Goal: Transaction & Acquisition: Purchase product/service

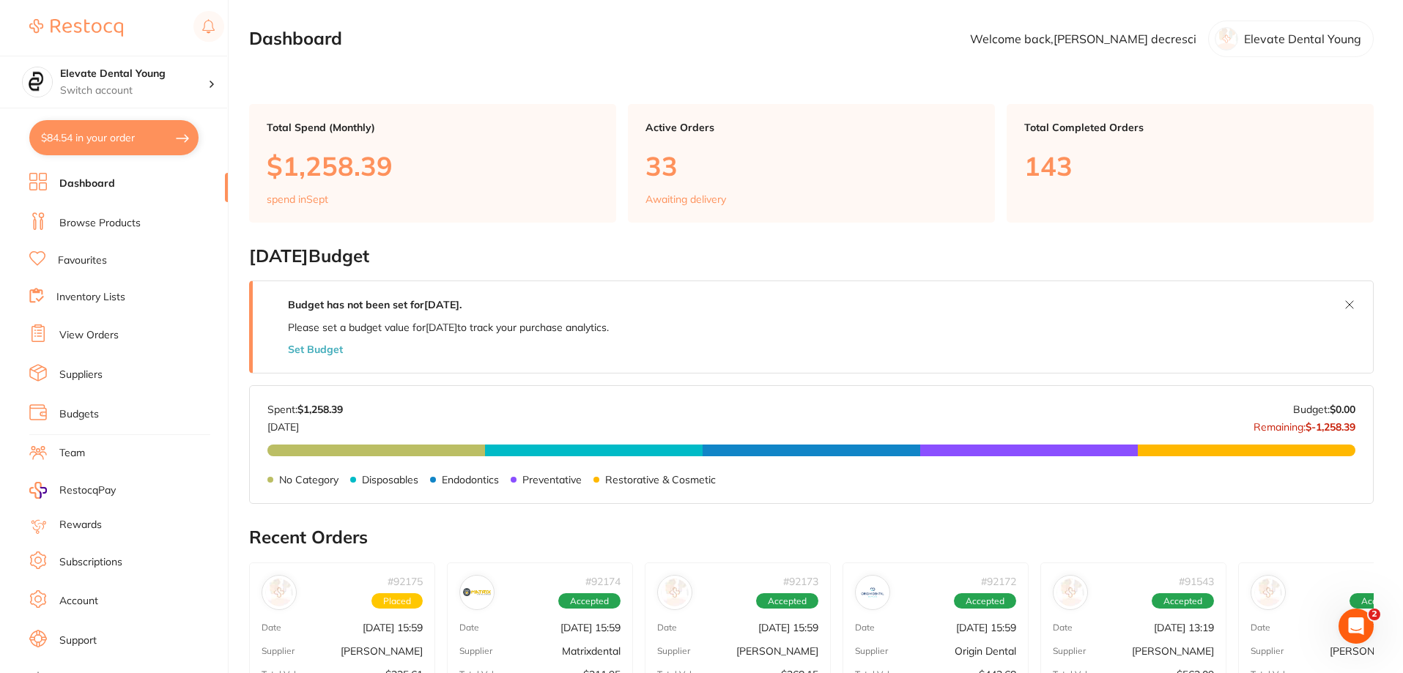
click at [108, 333] on link "View Orders" at bounding box center [88, 335] width 59 height 15
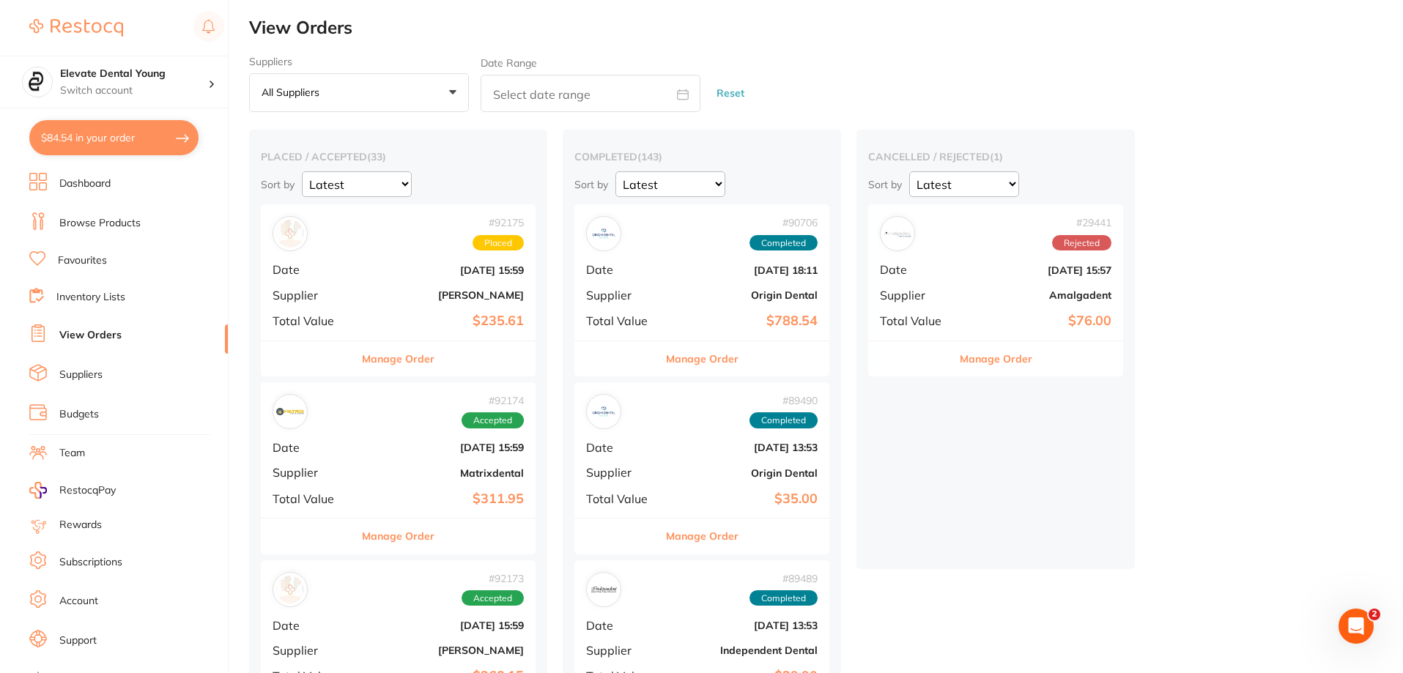
click at [430, 286] on div "# 92175 Placed Date [DATE] 15:59 Supplier [PERSON_NAME] Total Value $235.61" at bounding box center [398, 272] width 275 height 136
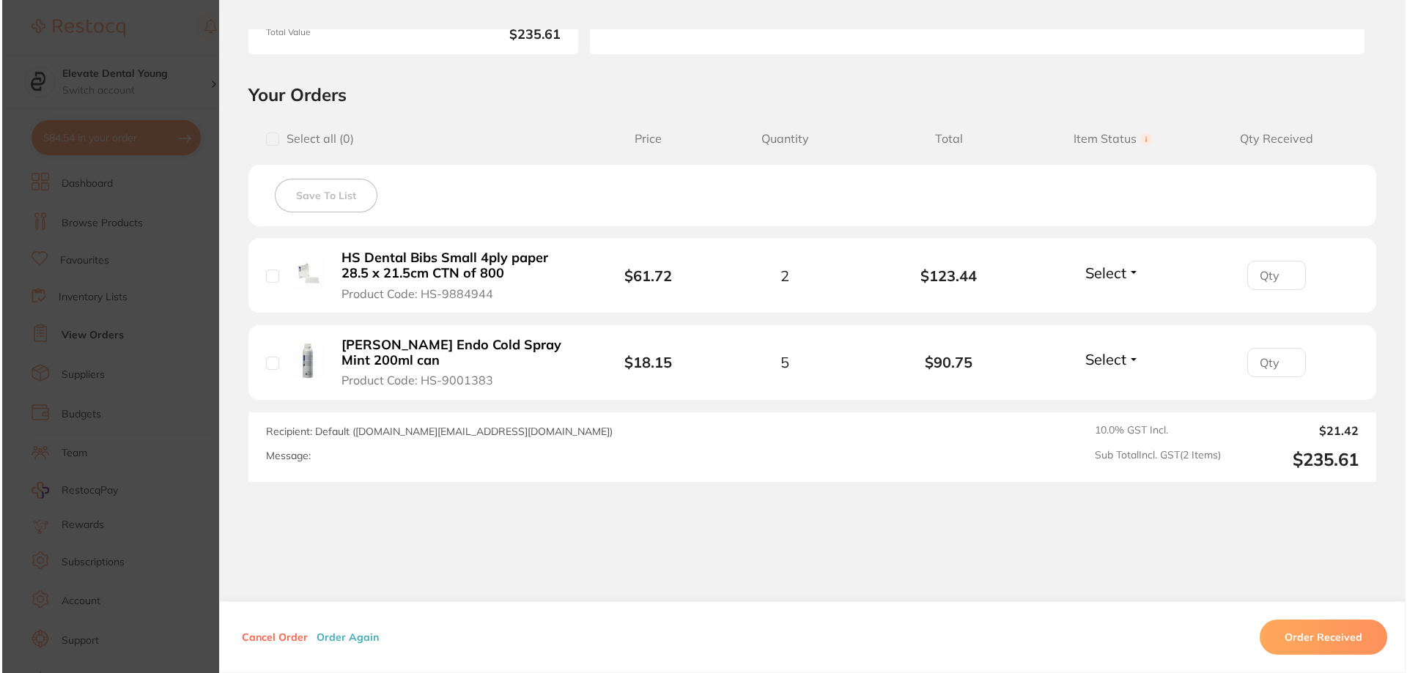
scroll to position [293, 0]
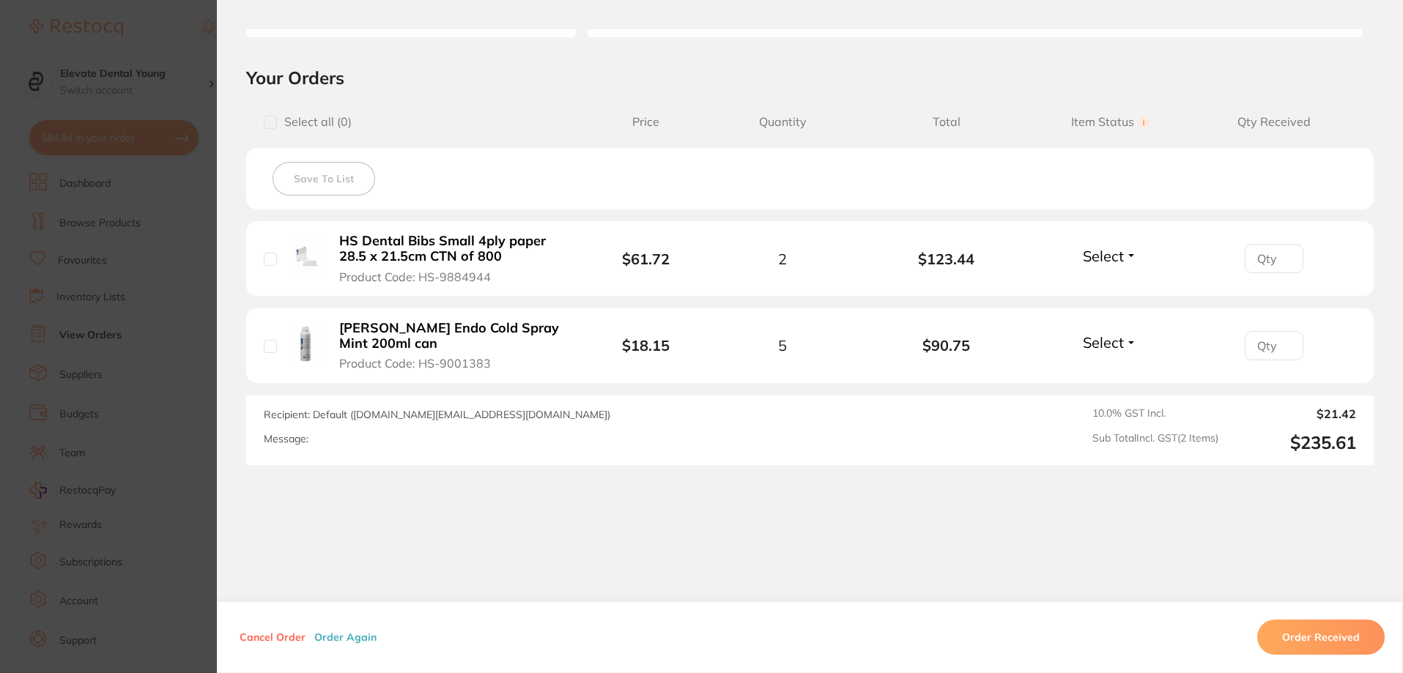
click at [159, 40] on section "Order ID: Restocq- 92175 Order Information Placed Order Order Date [DATE] 15:59…" at bounding box center [701, 336] width 1403 height 673
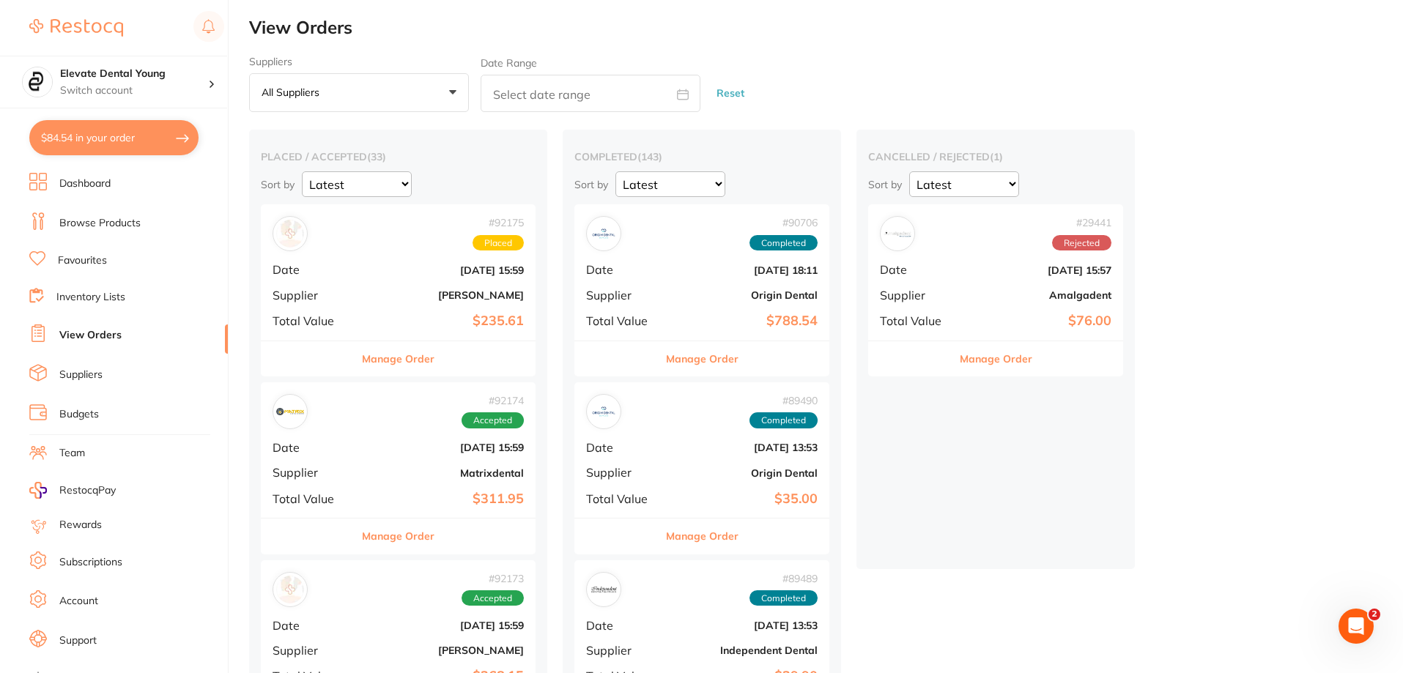
click at [103, 136] on button "$84.54 in your order" at bounding box center [113, 137] width 169 height 35
checkbox input "true"
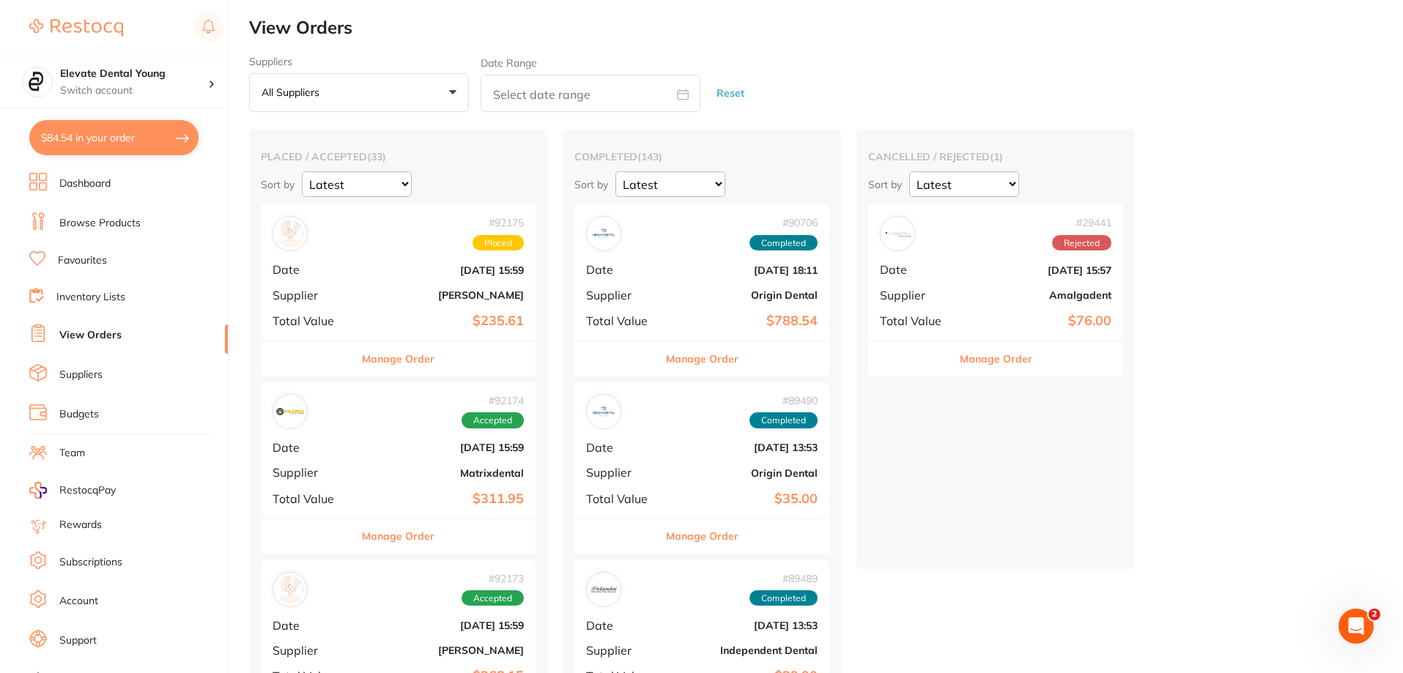
checkbox input "true"
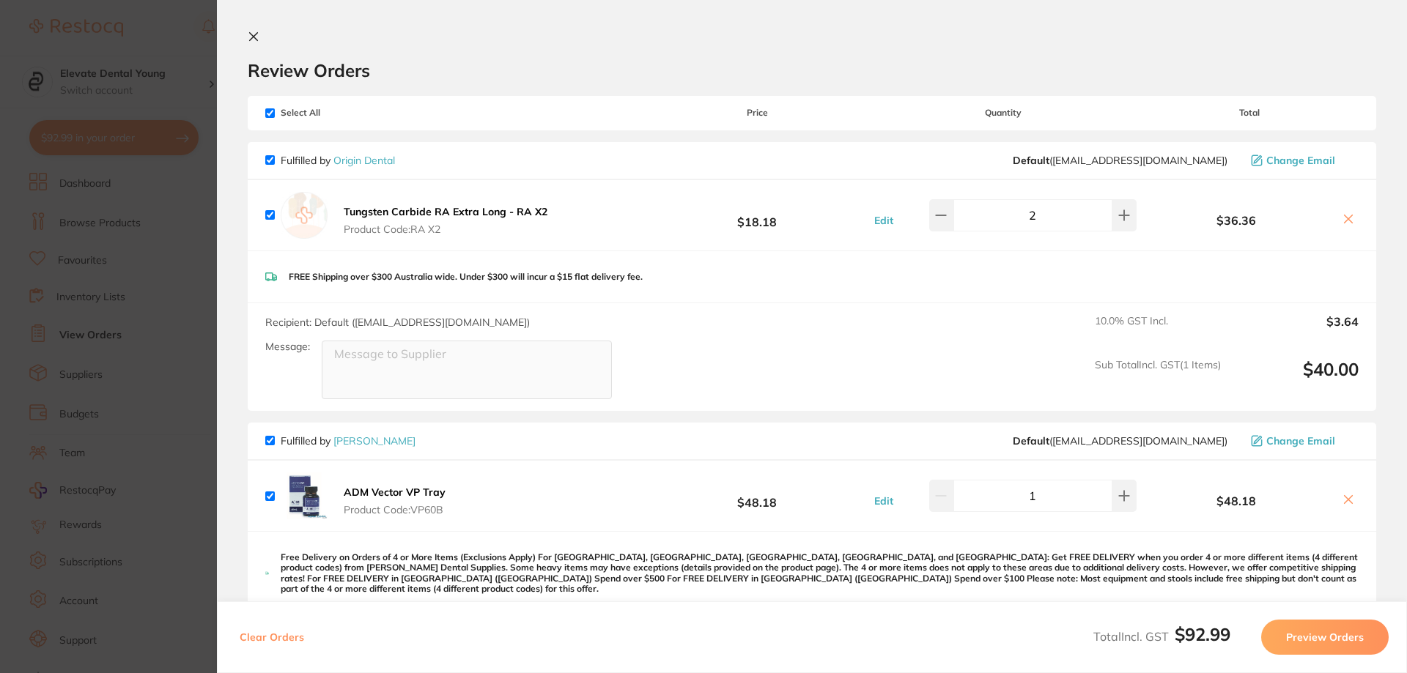
click at [166, 19] on section "Update RRP Set your pre negotiated price for this item. Item Agreed RRP (excl. …" at bounding box center [703, 336] width 1407 height 673
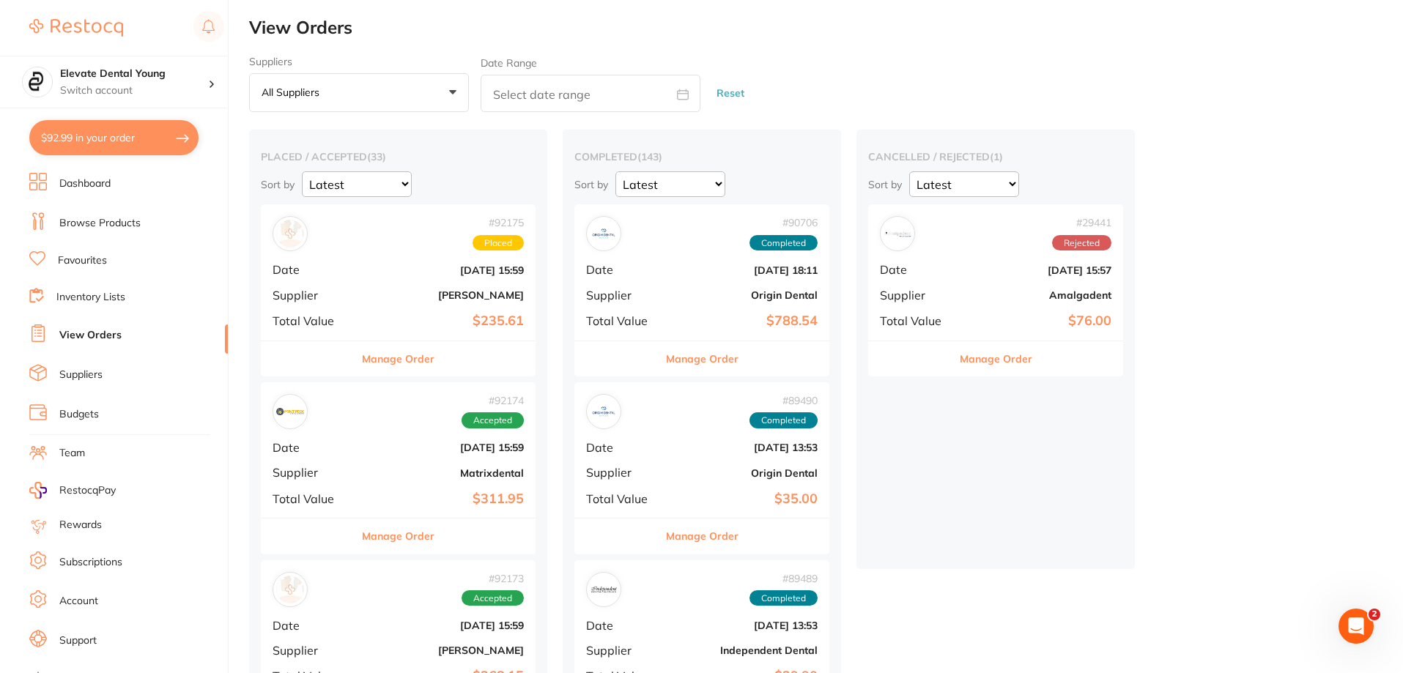
click at [166, 133] on button "$92.99 in your order" at bounding box center [113, 137] width 169 height 35
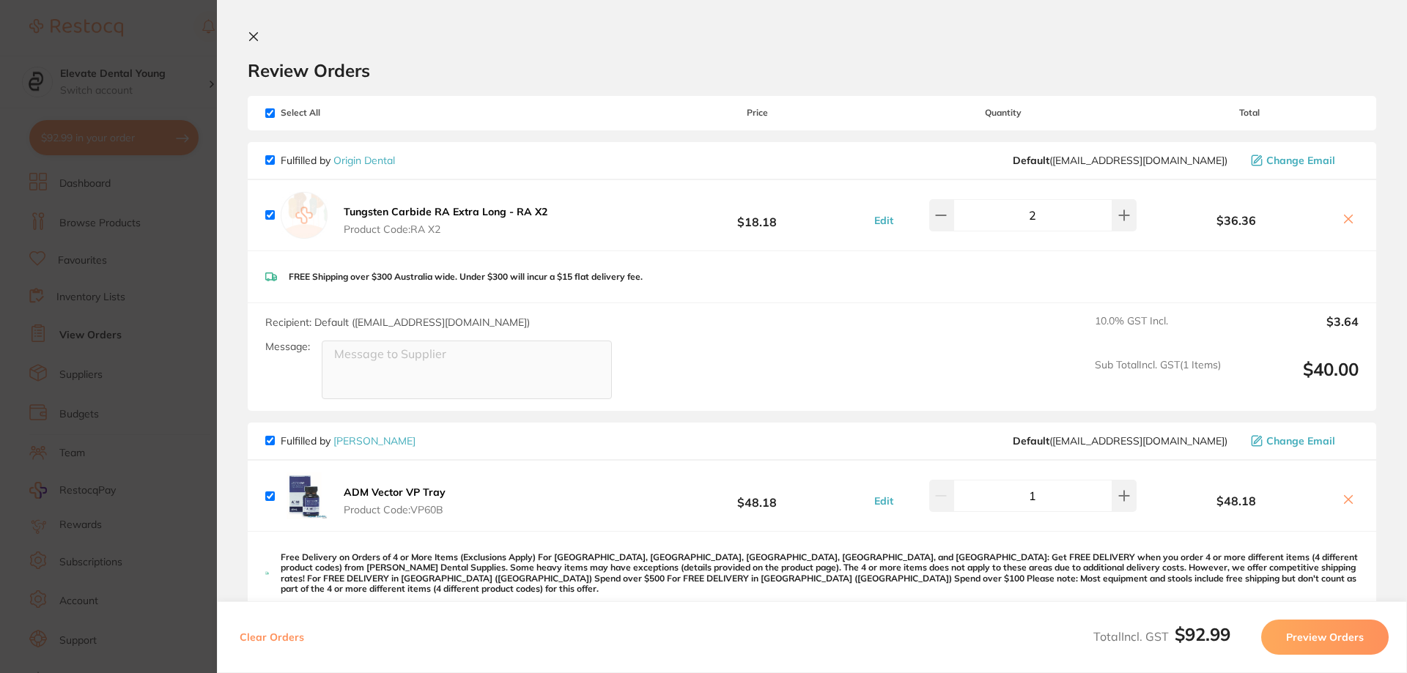
click at [169, 34] on section "Update RRP Set your pre negotiated price for this item. Item Agreed RRP (excl. …" at bounding box center [703, 336] width 1407 height 673
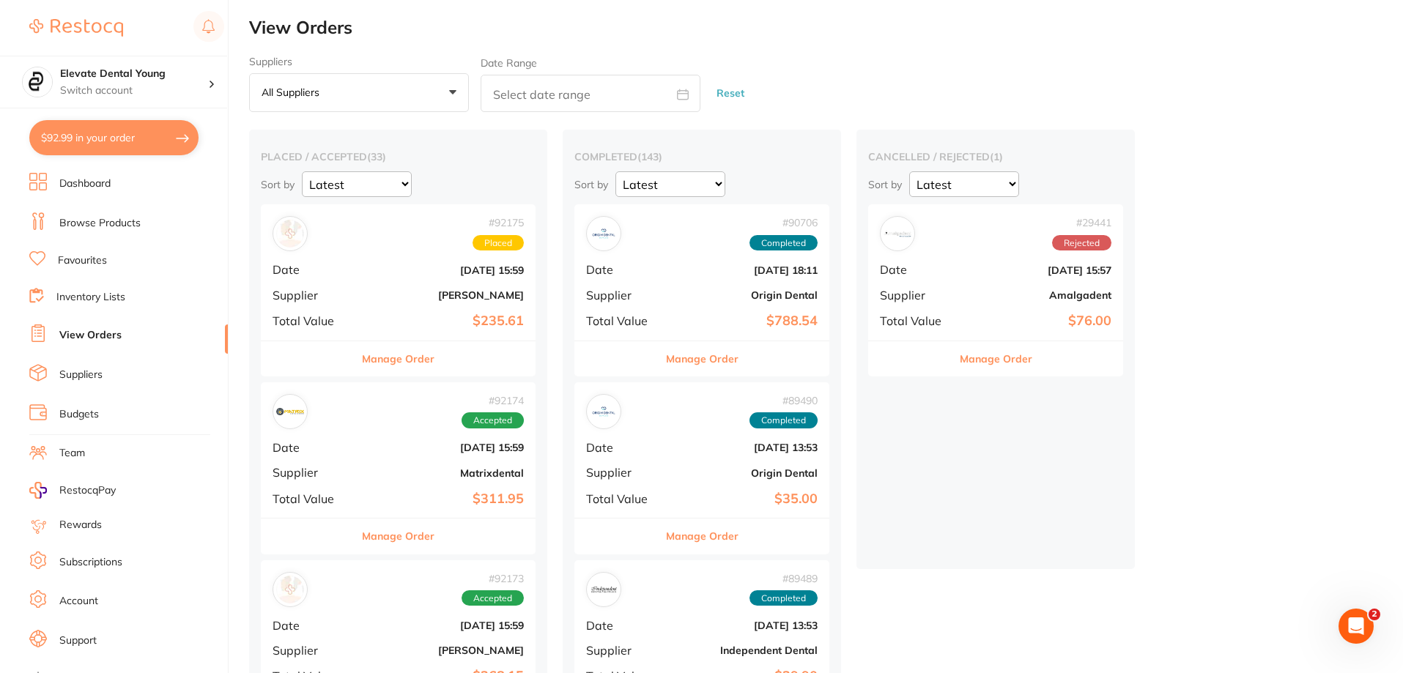
click at [103, 219] on link "Browse Products" at bounding box center [99, 223] width 81 height 15
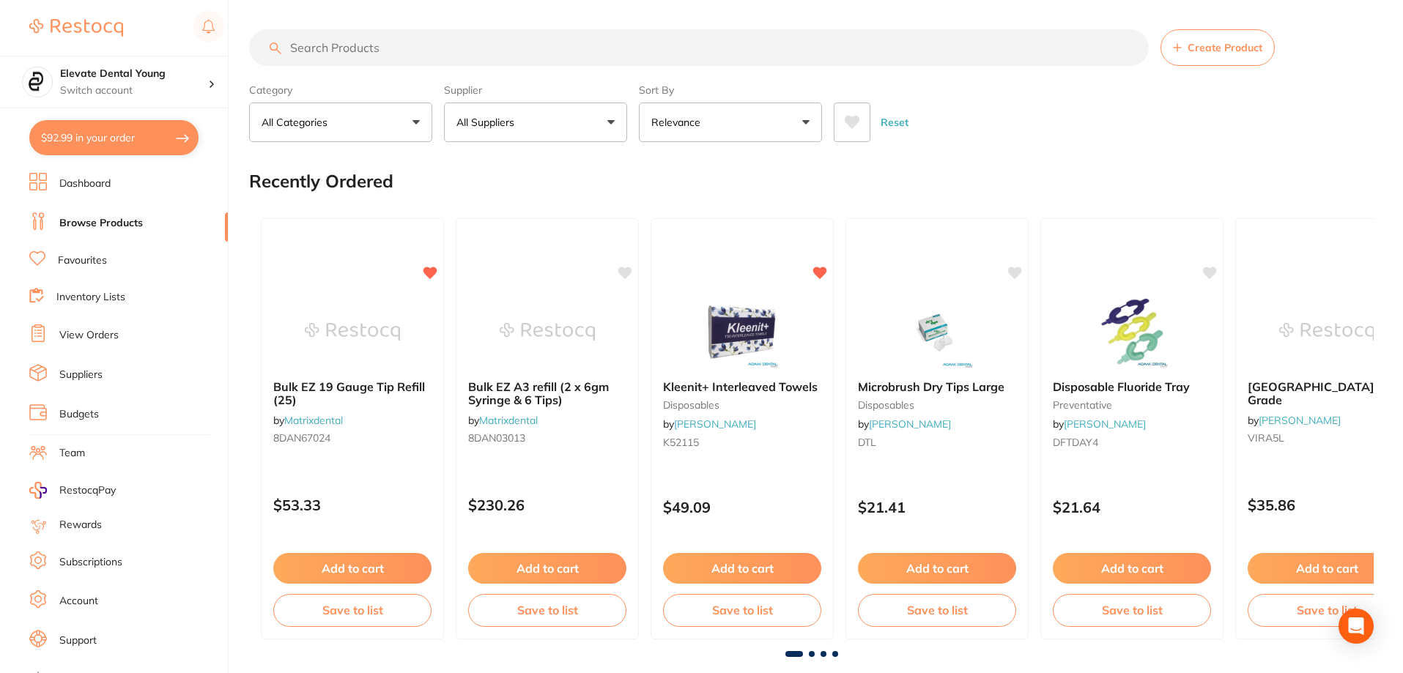
click at [393, 53] on input "search" at bounding box center [699, 47] width 900 height 37
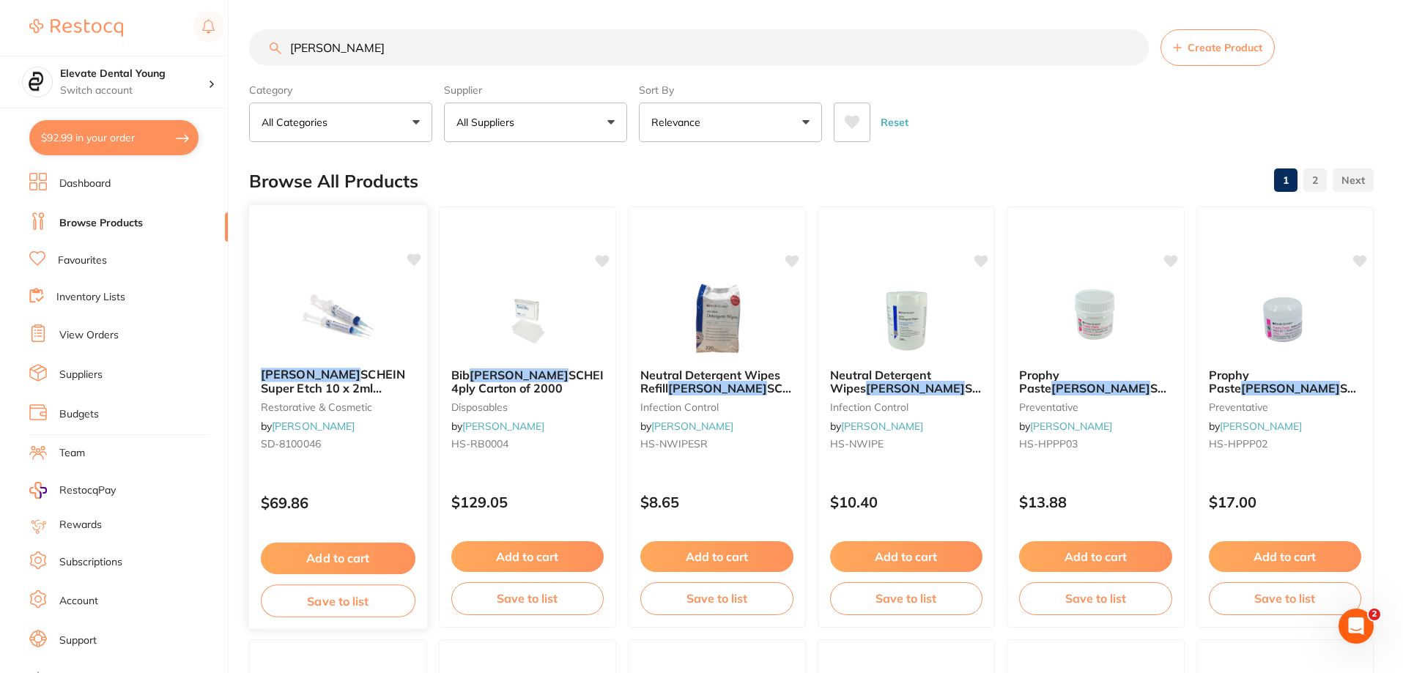
type input "[PERSON_NAME]"
click at [355, 321] on img at bounding box center [338, 319] width 96 height 74
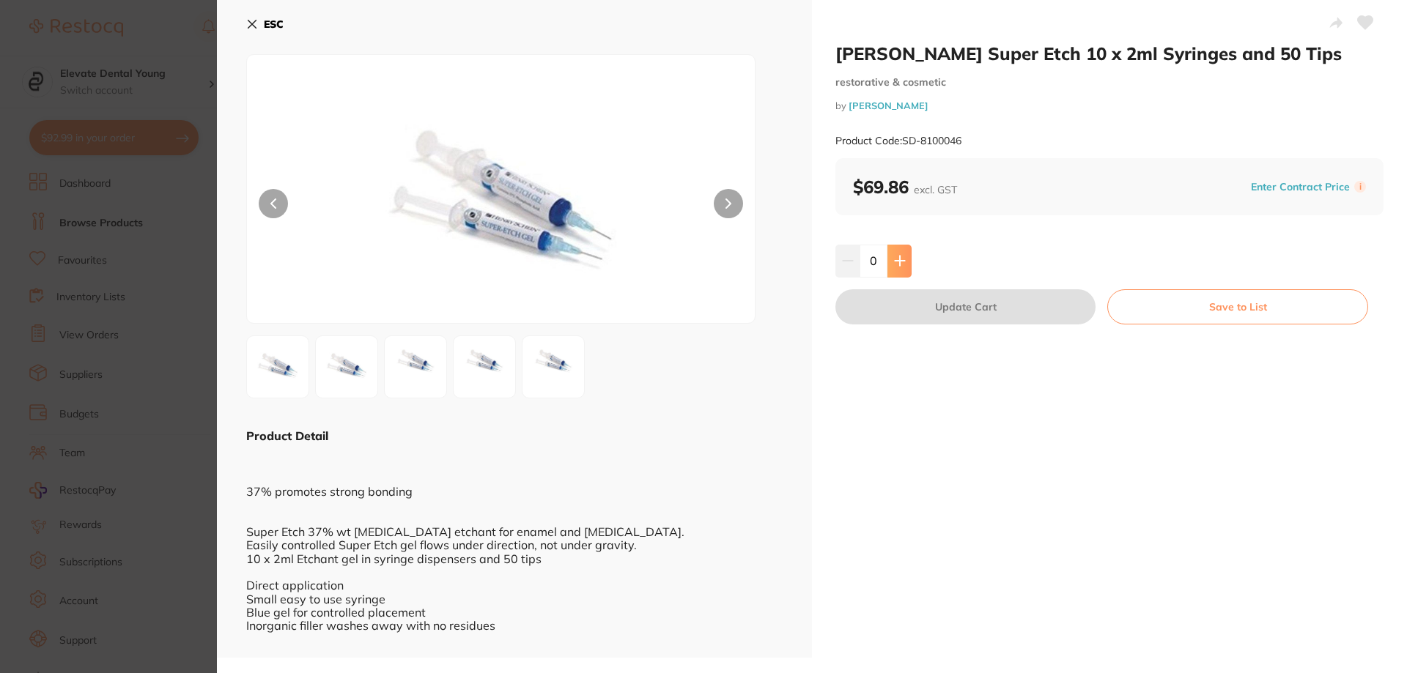
click at [897, 262] on icon at bounding box center [900, 261] width 10 height 10
type input "1"
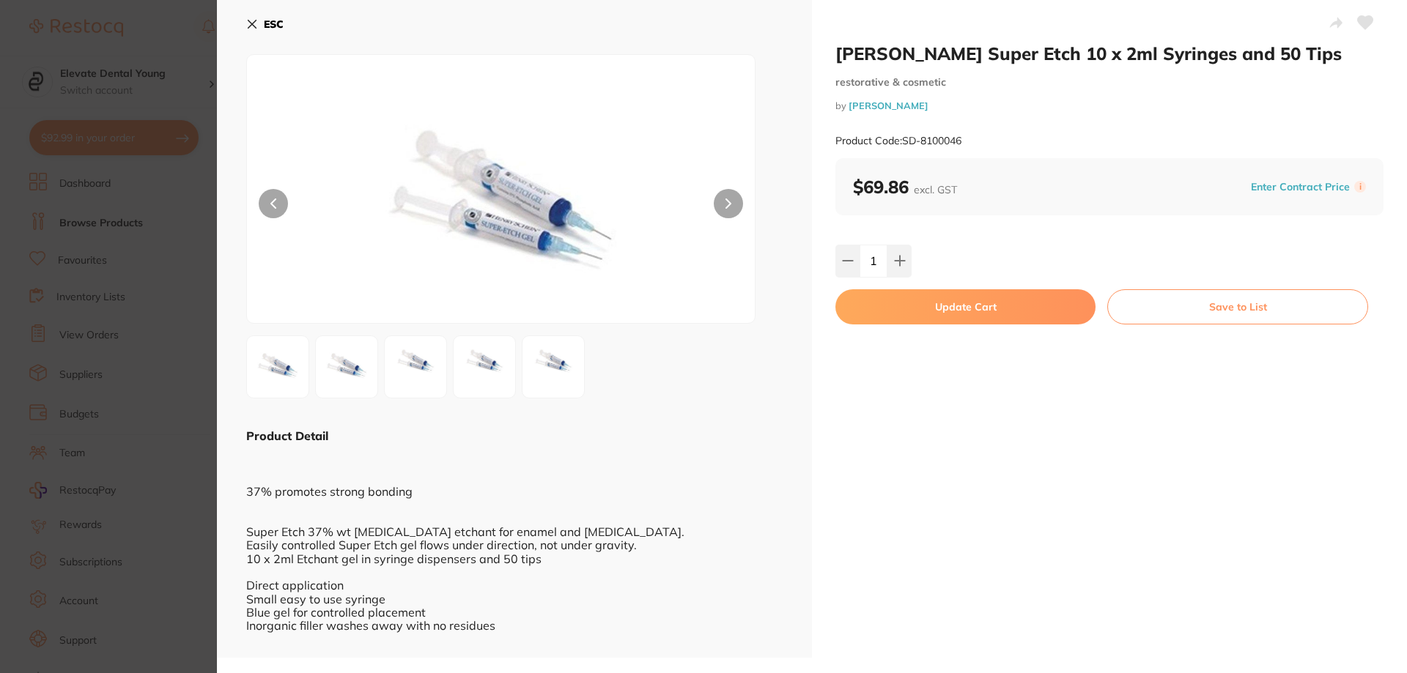
click at [916, 305] on button "Update Cart" at bounding box center [965, 306] width 260 height 35
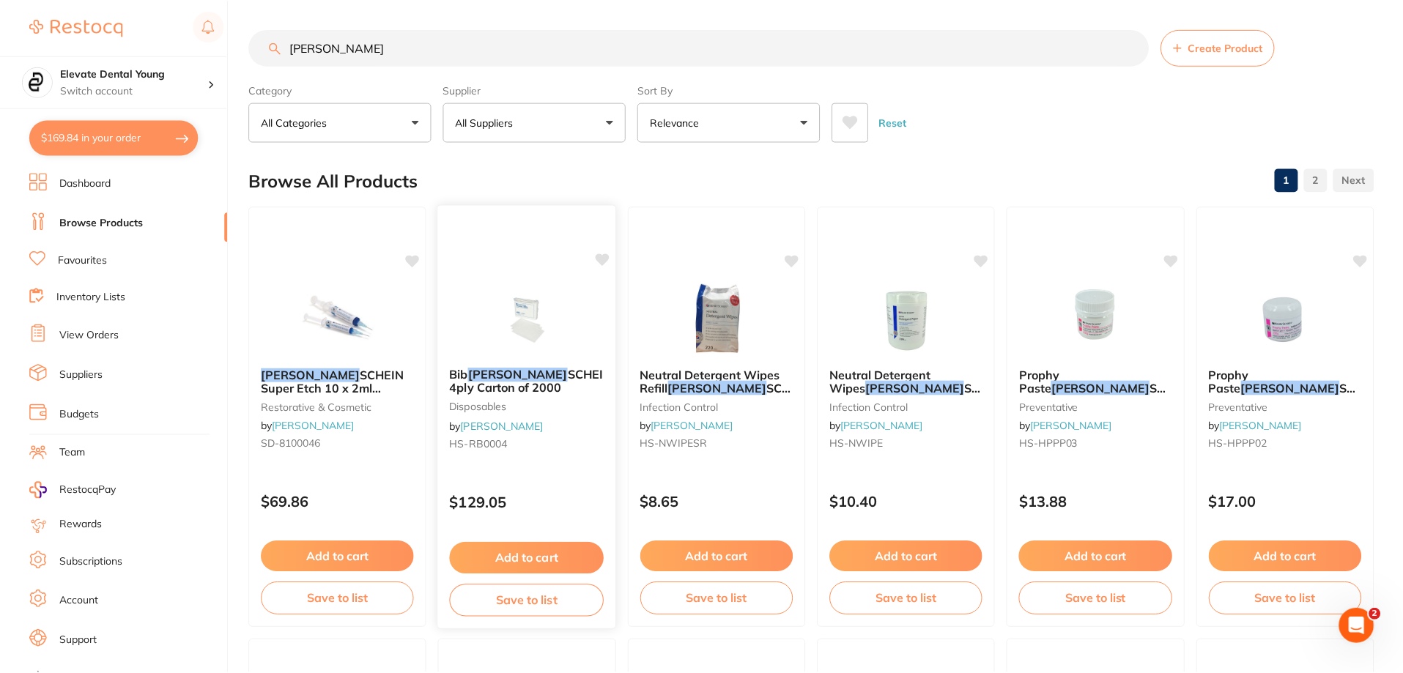
scroll to position [1, 0]
click at [164, 137] on button "$169.84 in your order" at bounding box center [113, 137] width 169 height 35
checkbox input "true"
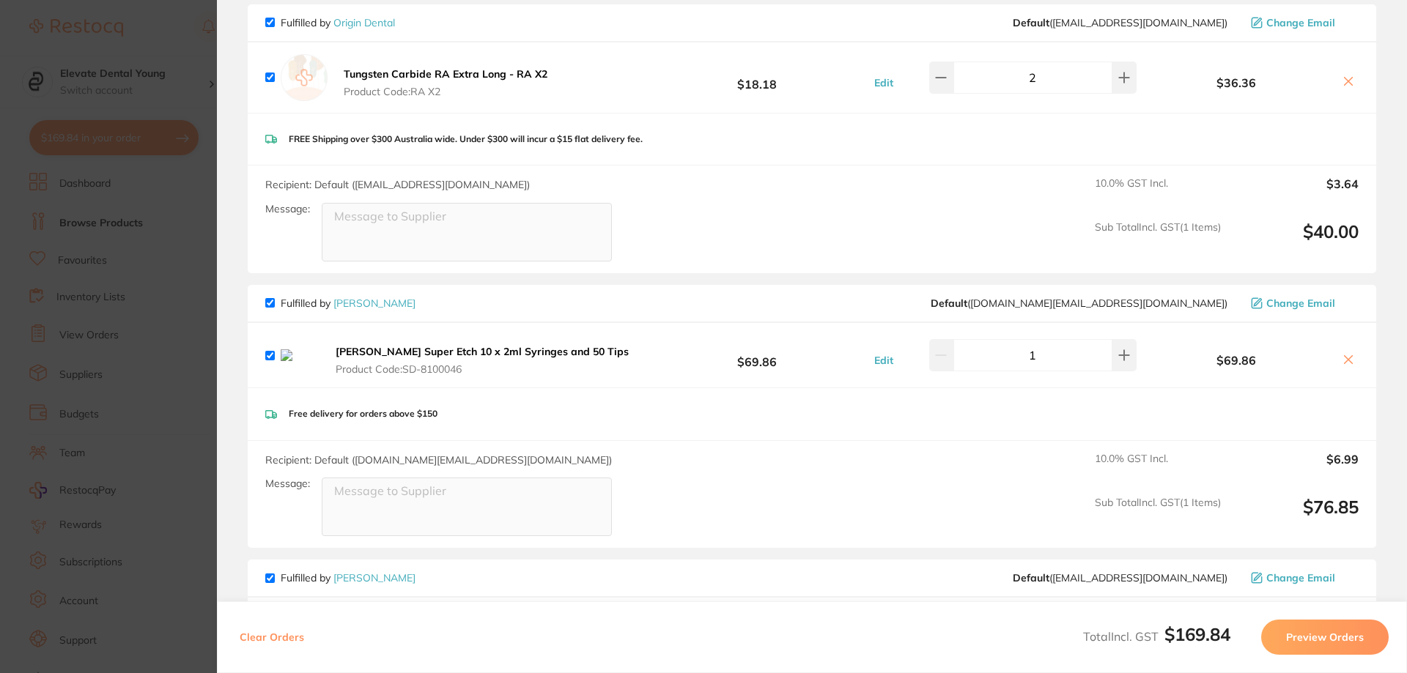
scroll to position [147, 0]
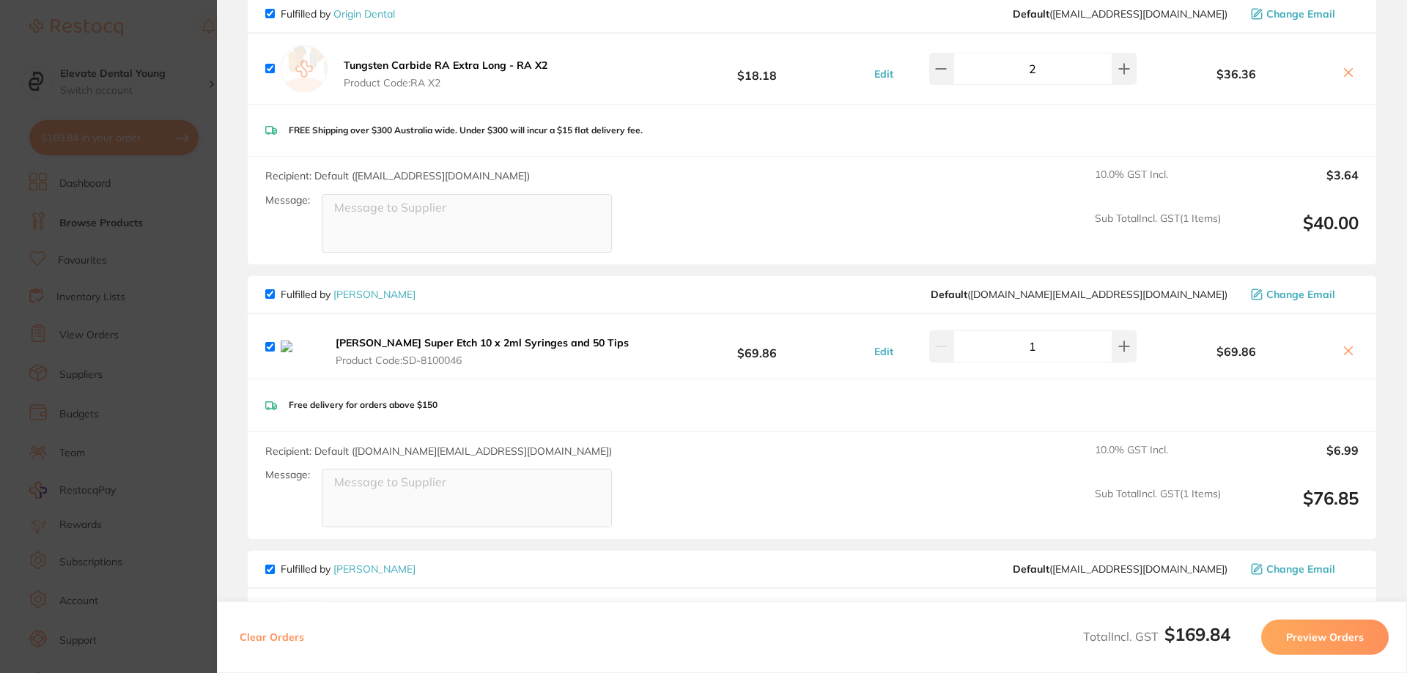
click at [748, 357] on b "$69.86" at bounding box center [757, 346] width 218 height 27
click at [879, 351] on button "Edit" at bounding box center [884, 351] width 28 height 13
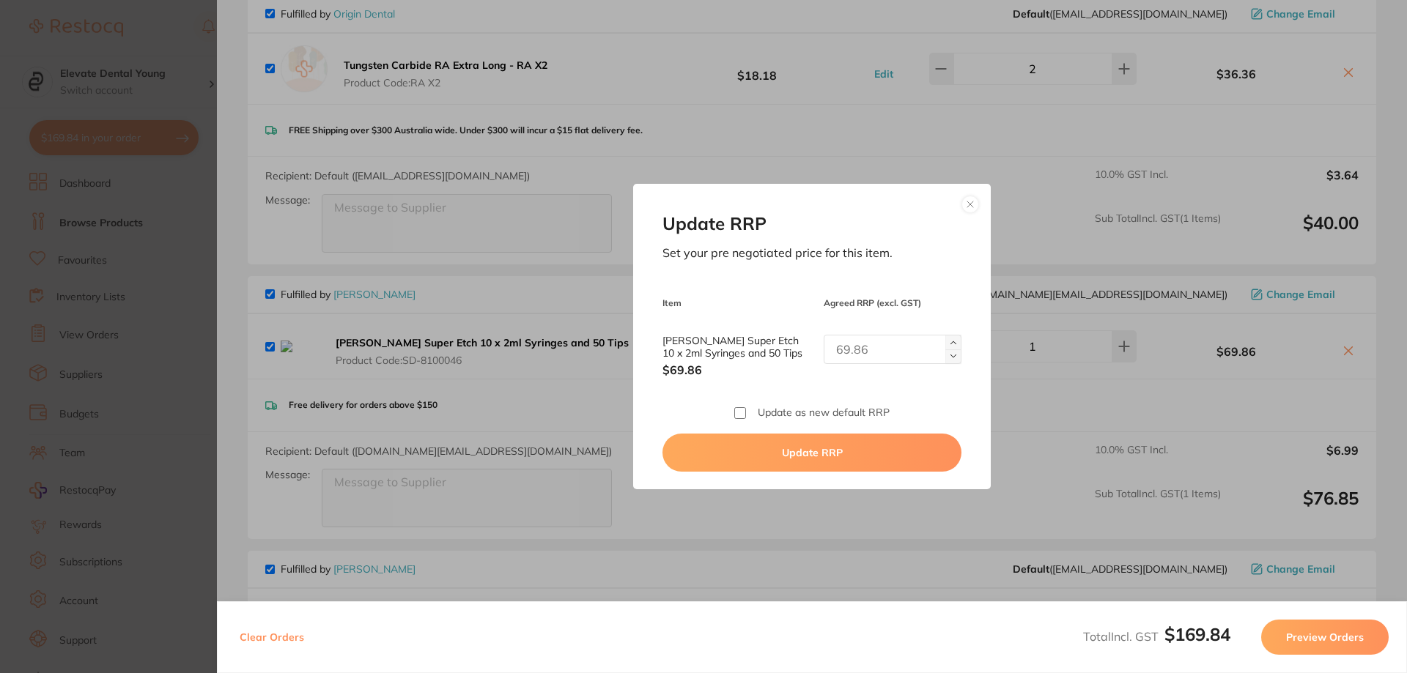
click at [861, 347] on input "[PERSON_NAME] Super Etch 10 x 2ml Syringes and 50 Tips" at bounding box center [892, 349] width 138 height 29
click at [878, 354] on input "[PERSON_NAME] Super Etch 10 x 2ml Syringes and 50 Tips" at bounding box center [892, 349] width 138 height 29
click at [874, 343] on input "[PERSON_NAME] Super Etch 10 x 2ml Syringes and 50 Tips" at bounding box center [892, 349] width 138 height 29
click at [864, 350] on input "[PERSON_NAME] Super Etch 10 x 2ml Syringes and 50 Tips" at bounding box center [892, 349] width 138 height 29
click at [950, 356] on img at bounding box center [953, 356] width 6 height 6
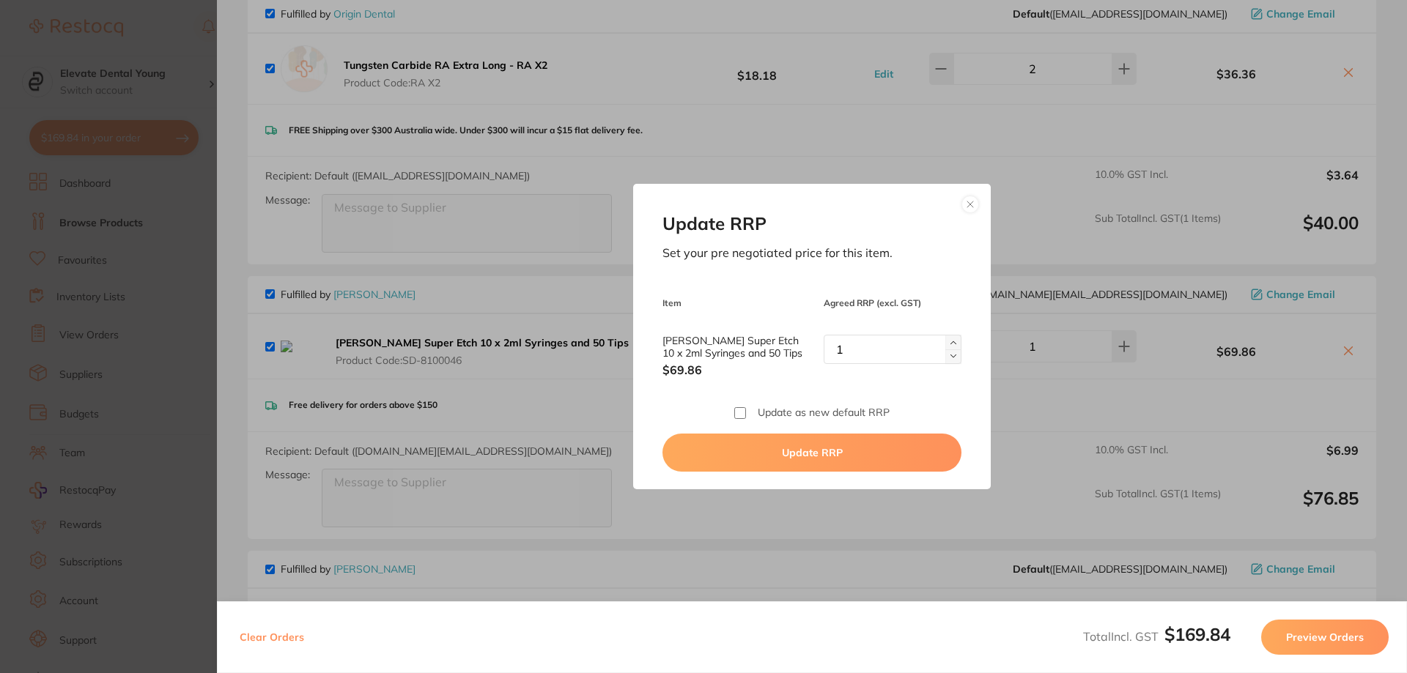
click at [950, 356] on img at bounding box center [953, 356] width 6 height 6
click at [947, 338] on button at bounding box center [953, 342] width 16 height 15
type input "2"
click at [966, 204] on button at bounding box center [970, 205] width 18 height 18
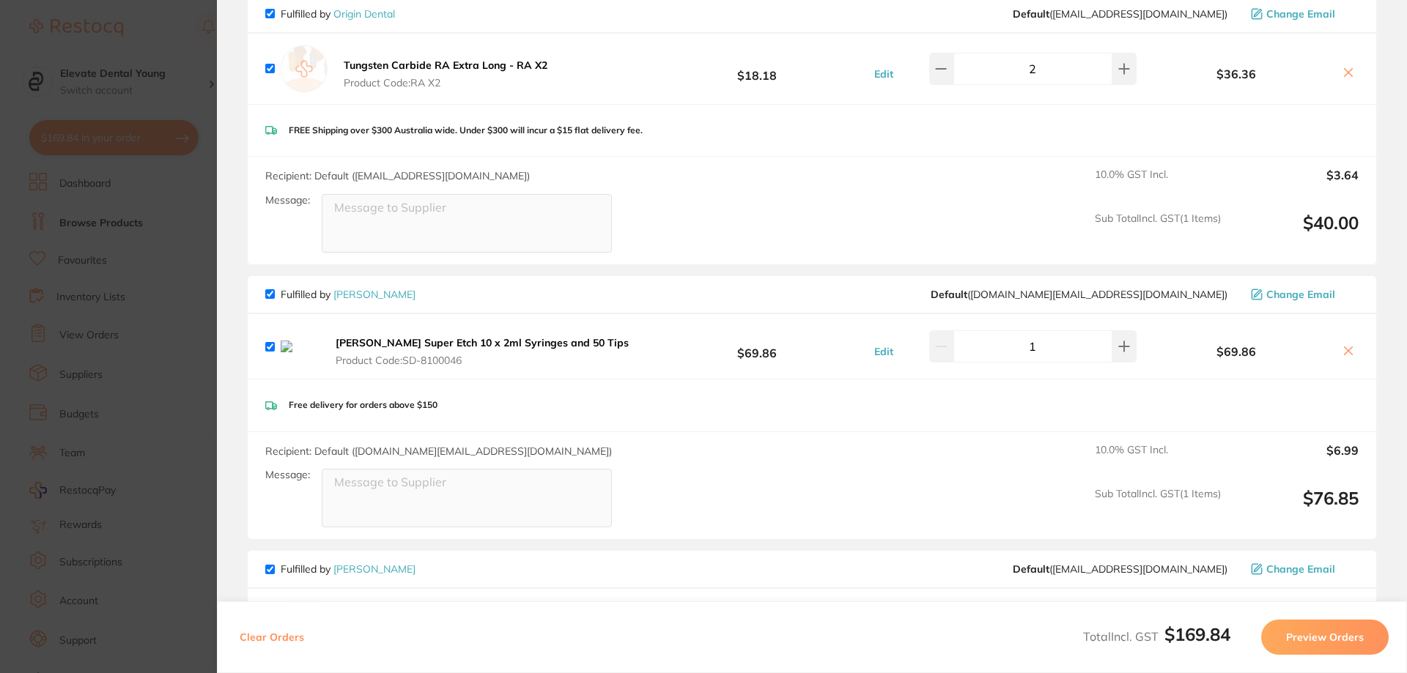
click at [774, 201] on div "Recipient: Default ( [EMAIL_ADDRESS][DOMAIN_NAME] ) Message: 10.0 % GST Incl. $…" at bounding box center [812, 211] width 1128 height 108
click at [1342, 354] on icon at bounding box center [1348, 351] width 12 height 12
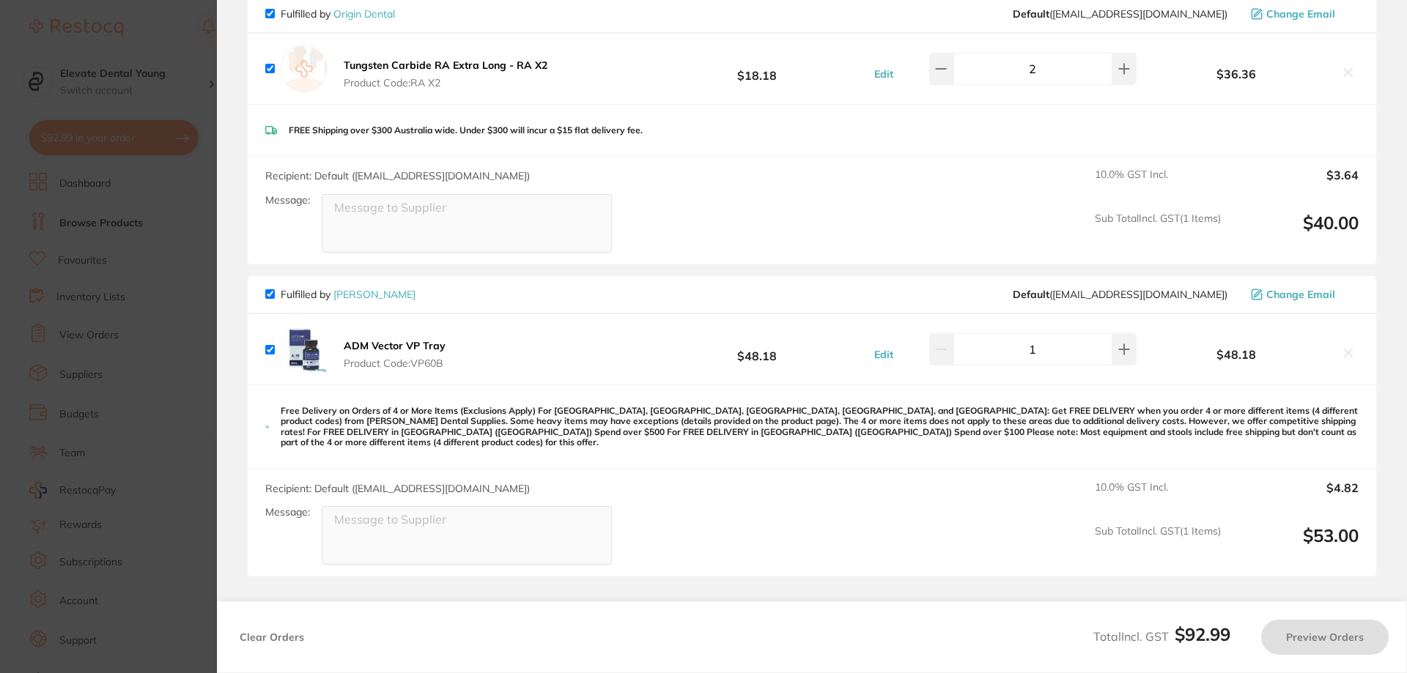
checkbox input "true"
